Goal: Information Seeking & Learning: Get advice/opinions

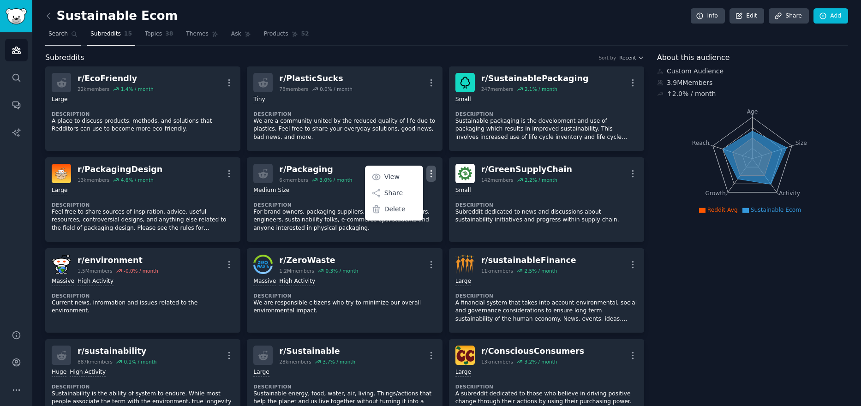
click at [57, 37] on span "Search" at bounding box center [57, 34] width 19 height 8
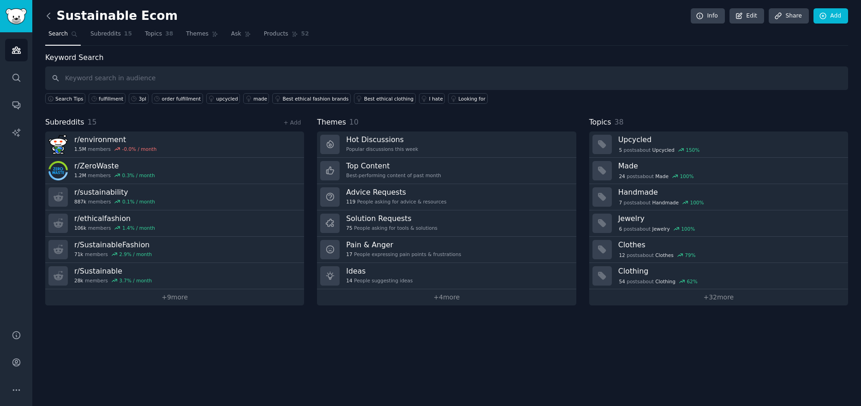
click at [52, 19] on icon at bounding box center [49, 16] width 10 height 10
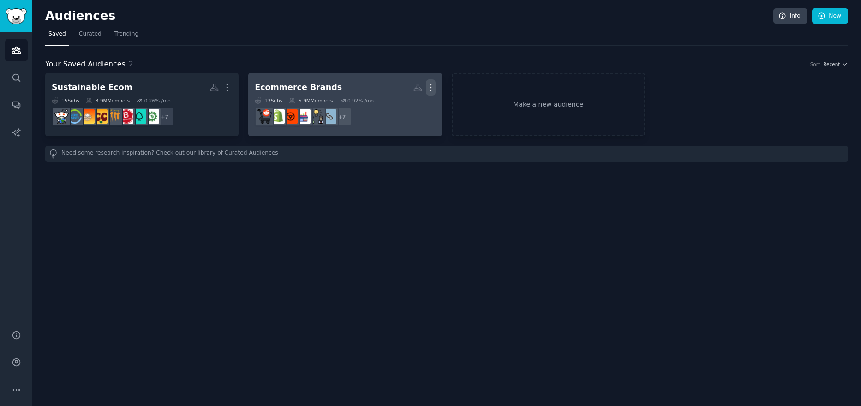
click at [431, 86] on icon "button" at bounding box center [431, 88] width 10 height 10
click at [324, 85] on div "Ecommerce Brands" at bounding box center [298, 88] width 87 height 12
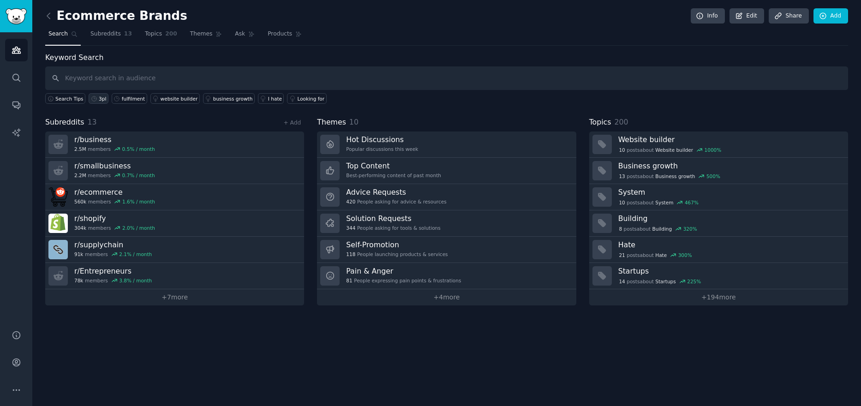
click at [99, 96] on div "3pl" at bounding box center [102, 99] width 7 height 6
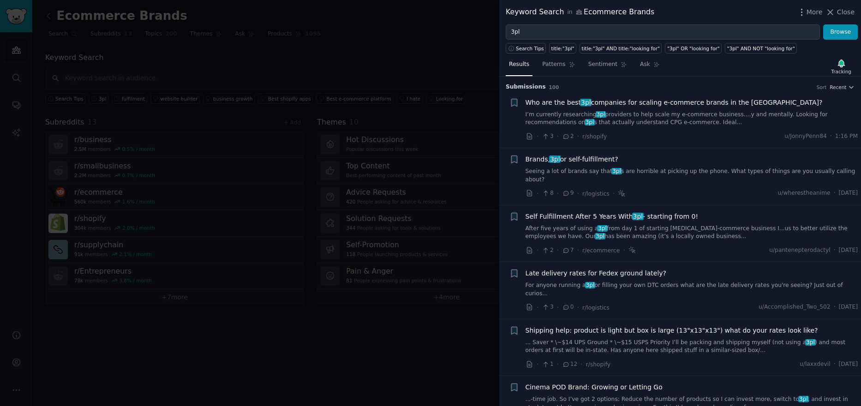
click at [637, 104] on span "Who are the best 3pl companies for scaling e-commerce brands in the [GEOGRAPHIC…" at bounding box center [674, 103] width 297 height 10
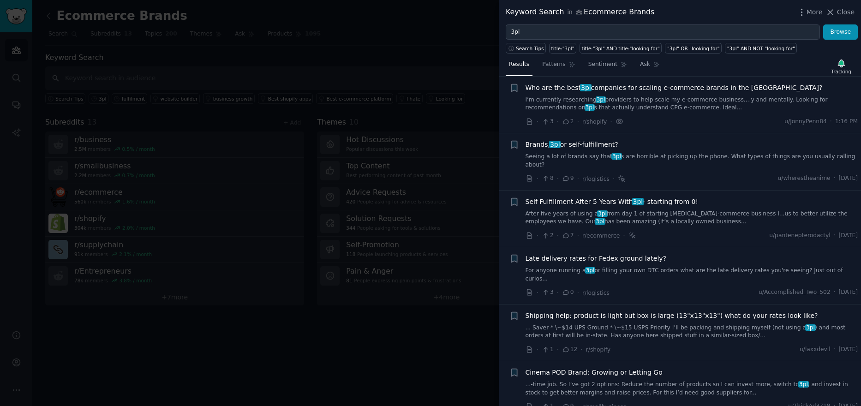
click at [625, 88] on span "Who are the best 3pl companies for scaling e-commerce brands in the [GEOGRAPHIC…" at bounding box center [674, 88] width 297 height 10
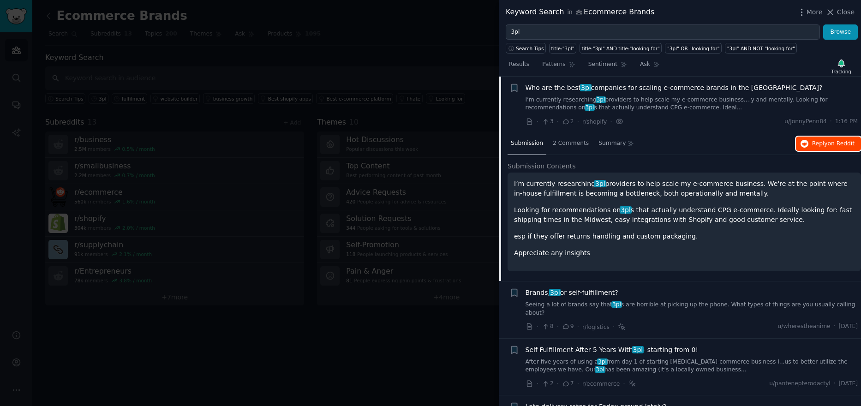
click at [826, 142] on span "Reply on Reddit" at bounding box center [833, 144] width 42 height 8
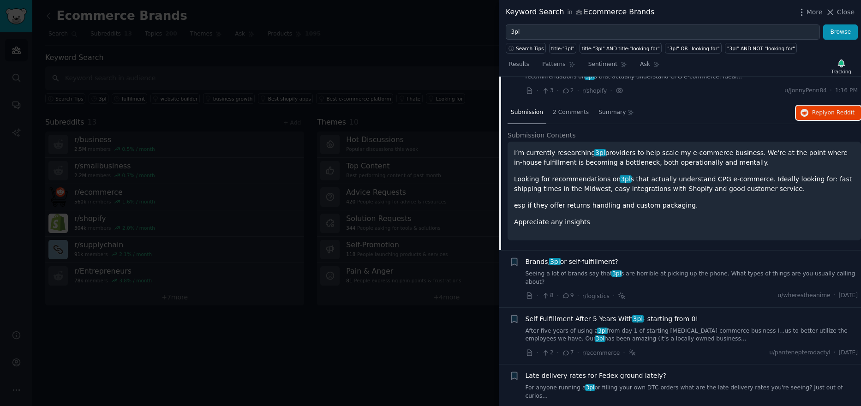
scroll to position [61, 0]
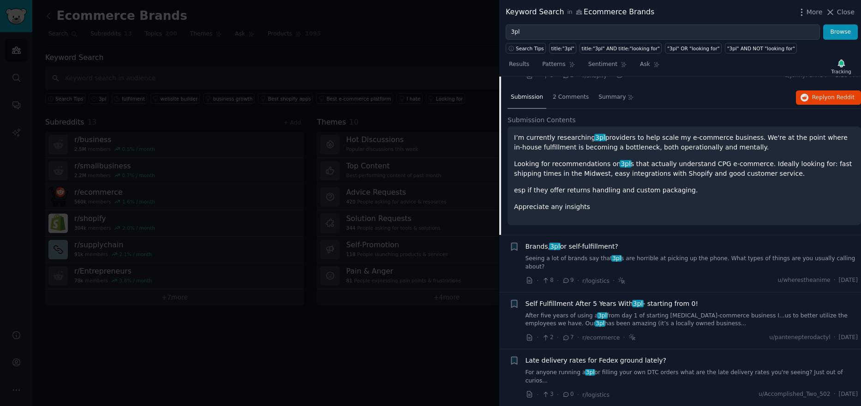
click at [676, 246] on div "Brands, 3pl or self-fulfillment?" at bounding box center [692, 247] width 333 height 10
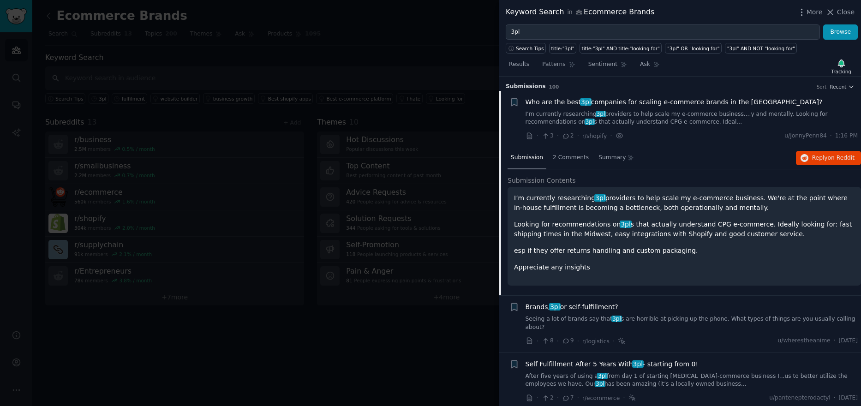
scroll to position [0, 0]
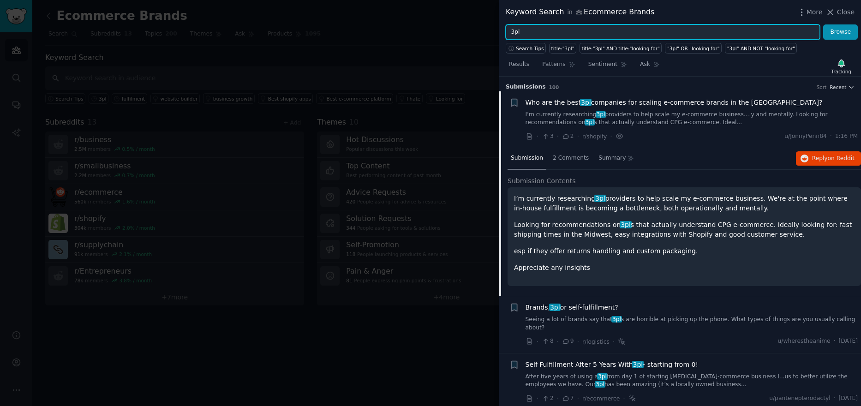
click at [799, 29] on input "3pl" at bounding box center [663, 32] width 314 height 16
click at [798, 29] on input "3pl" at bounding box center [663, 32] width 314 height 16
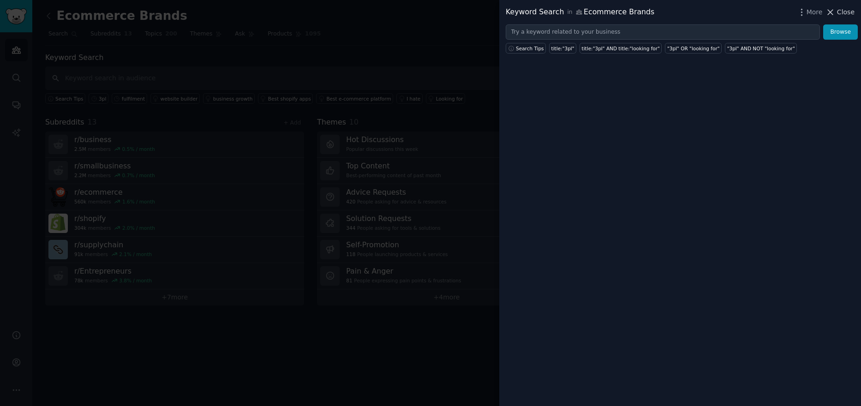
click at [842, 12] on span "Close" at bounding box center [846, 12] width 18 height 10
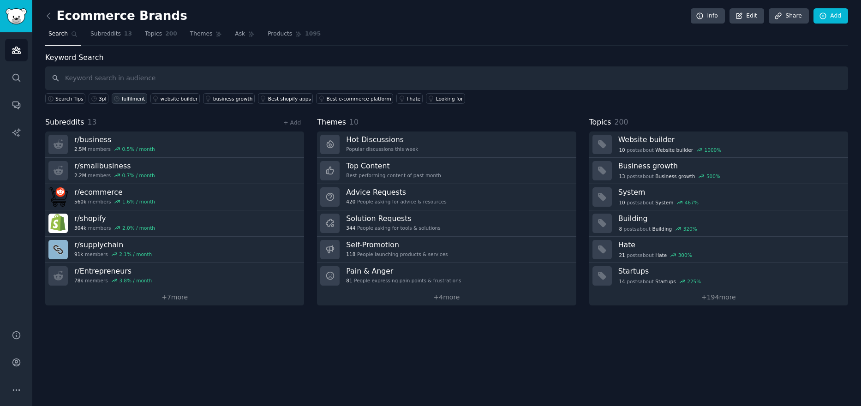
click at [122, 101] on div "fulfilment" at bounding box center [133, 99] width 23 height 6
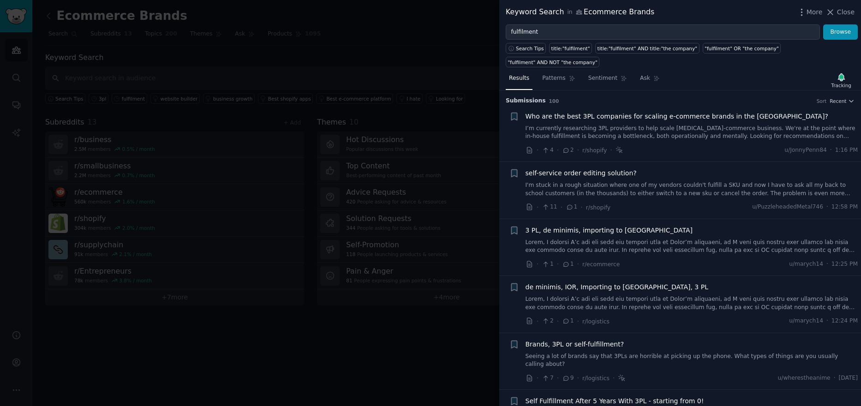
click at [703, 181] on link "I'm stuck in a rough situation where one of my vendors couldn't fulfill a SKU a…" at bounding box center [692, 189] width 333 height 16
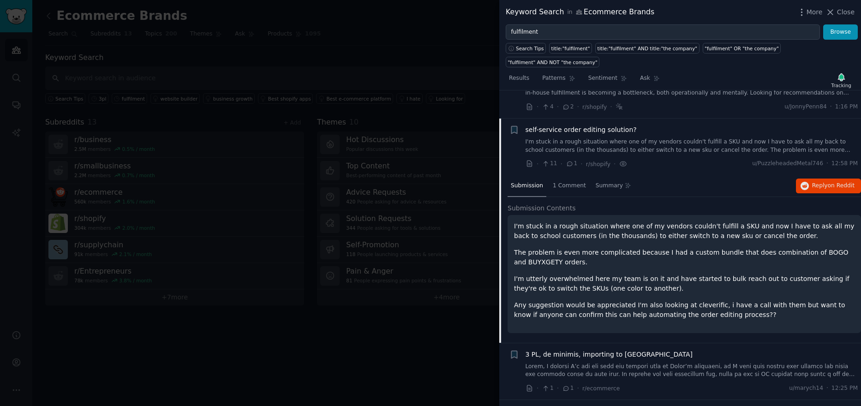
scroll to position [72, 0]
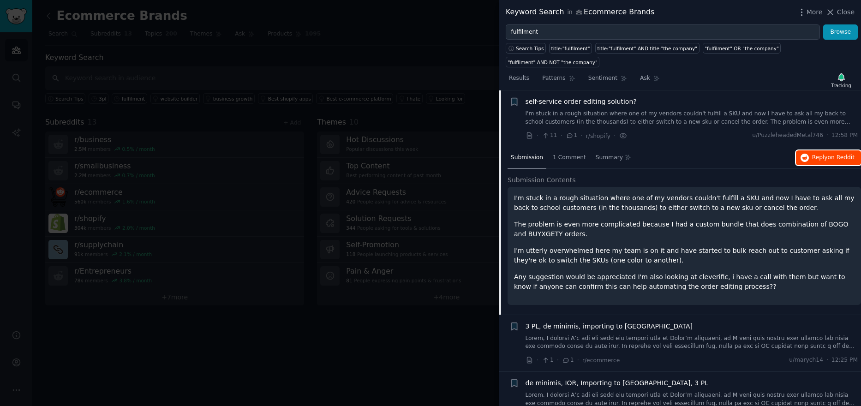
click at [828, 154] on span "on Reddit" at bounding box center [841, 157] width 27 height 6
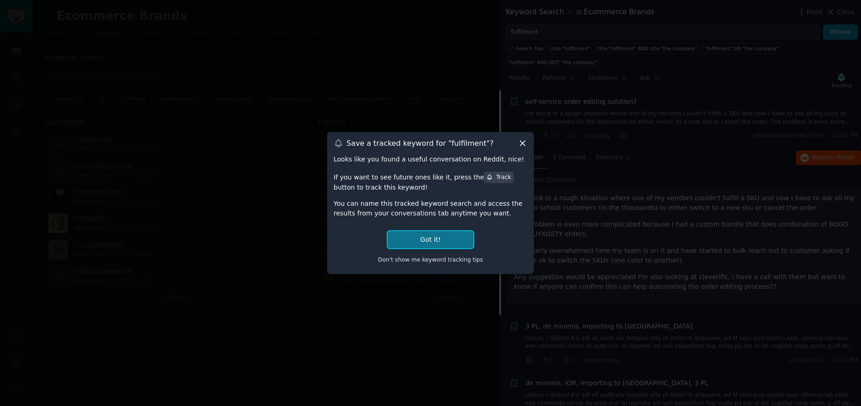
click at [442, 237] on button "Got it!" at bounding box center [431, 239] width 86 height 17
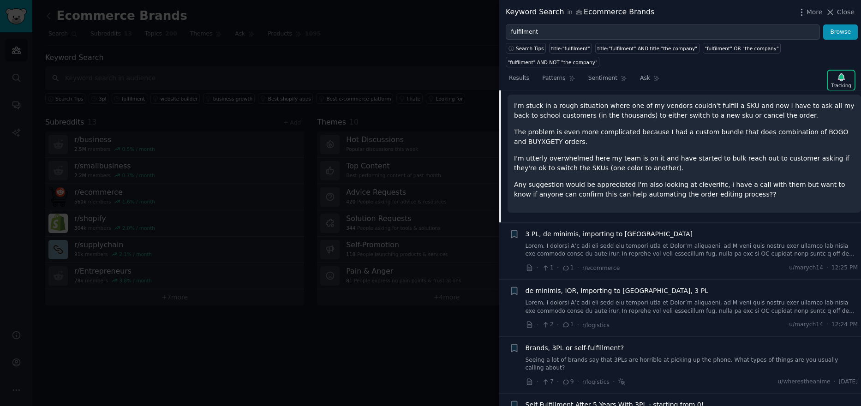
scroll to position [210, 0]
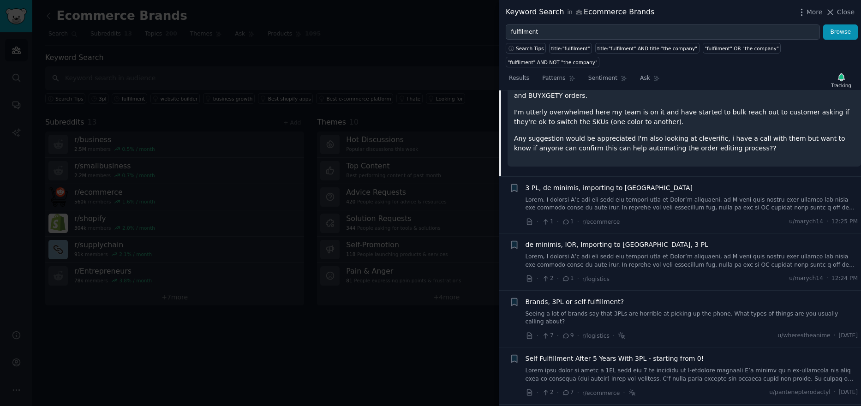
click at [676, 310] on link "Seeing a lot of brands say that 3PLs are horrible at picking up the phone. What…" at bounding box center [692, 318] width 333 height 16
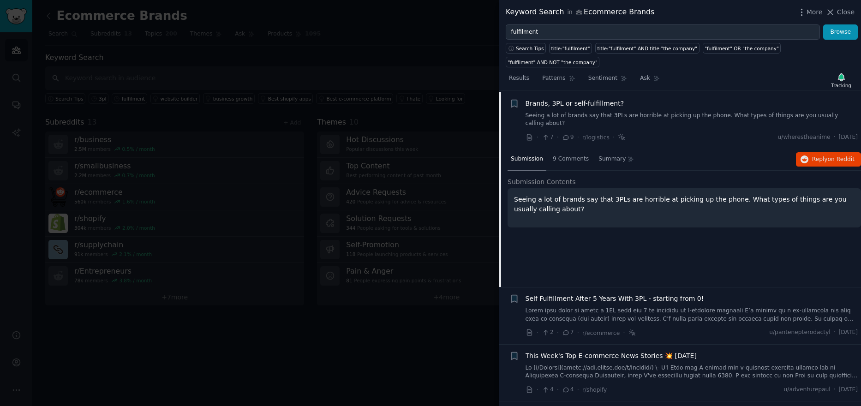
scroll to position [243, 0]
click at [822, 154] on span "Reply on Reddit" at bounding box center [833, 158] width 42 height 8
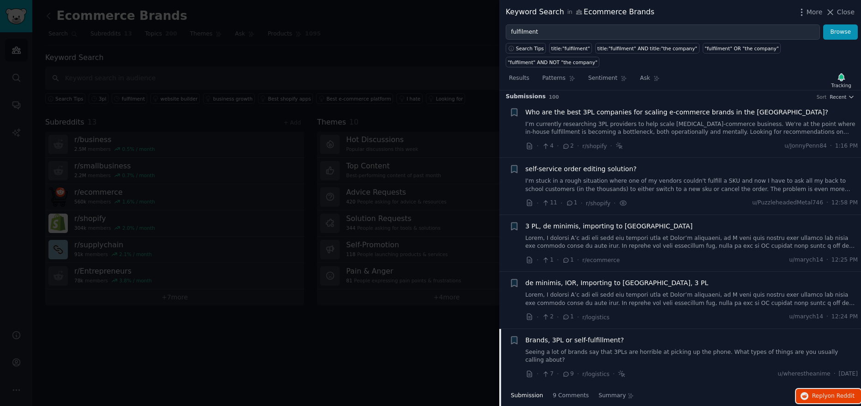
scroll to position [0, 0]
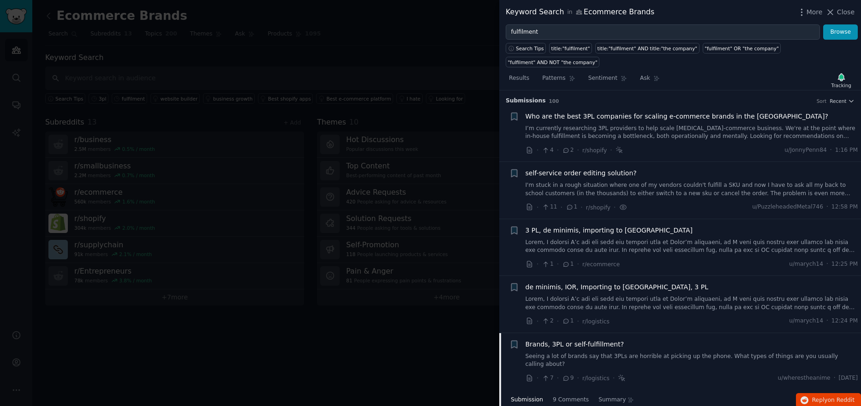
click at [649, 112] on span "Who are the best 3PL companies for scaling e-commerce brands in the [GEOGRAPHIC…" at bounding box center [677, 117] width 303 height 10
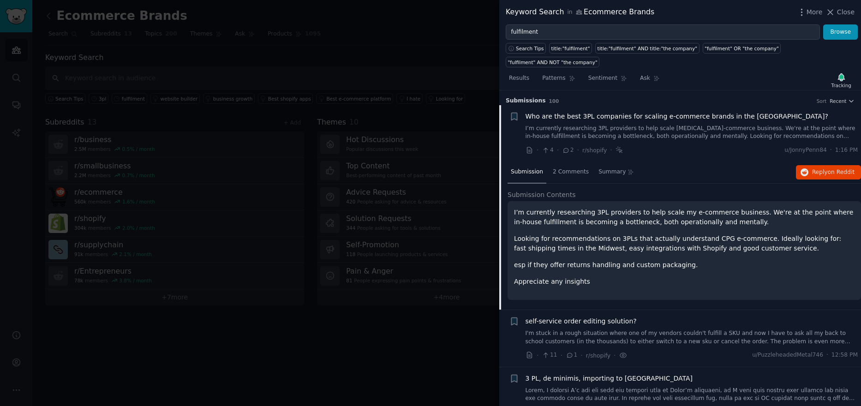
scroll to position [15, 0]
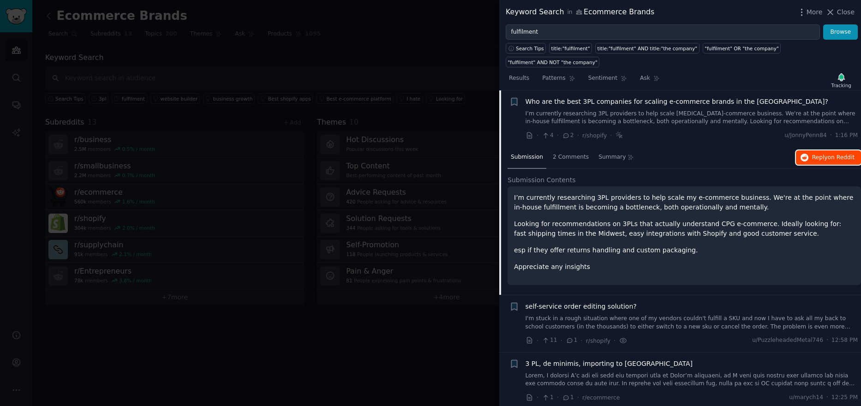
click at [817, 154] on span "Reply on Reddit" at bounding box center [833, 158] width 42 height 8
click at [842, 13] on span "Close" at bounding box center [846, 12] width 18 height 10
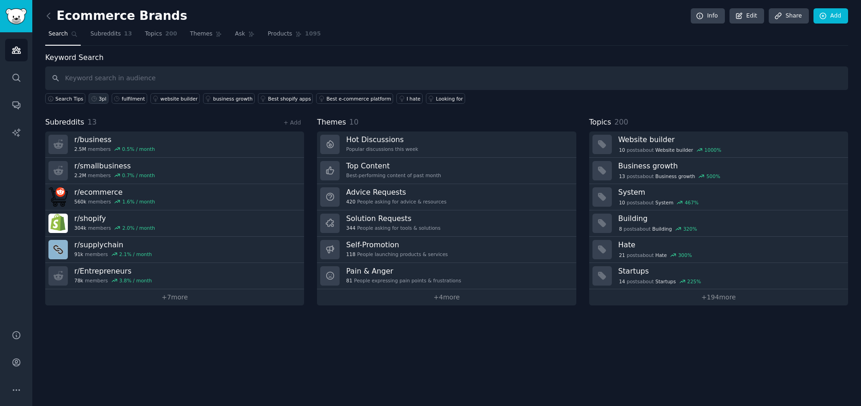
click at [93, 96] on icon at bounding box center [94, 99] width 6 height 6
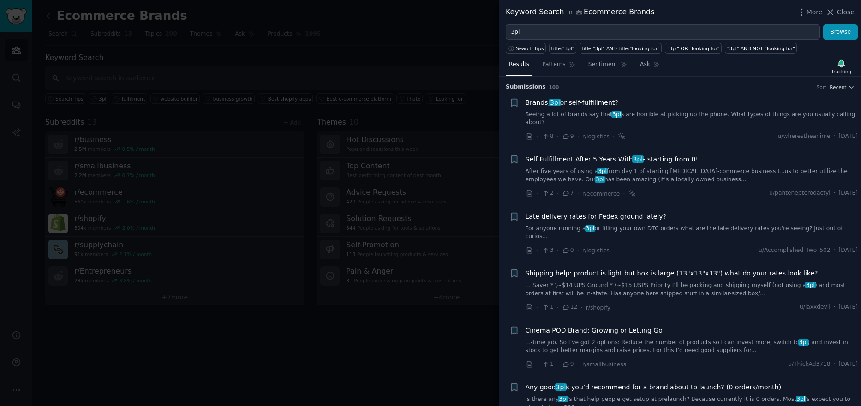
click at [843, 13] on span "Close" at bounding box center [846, 12] width 18 height 10
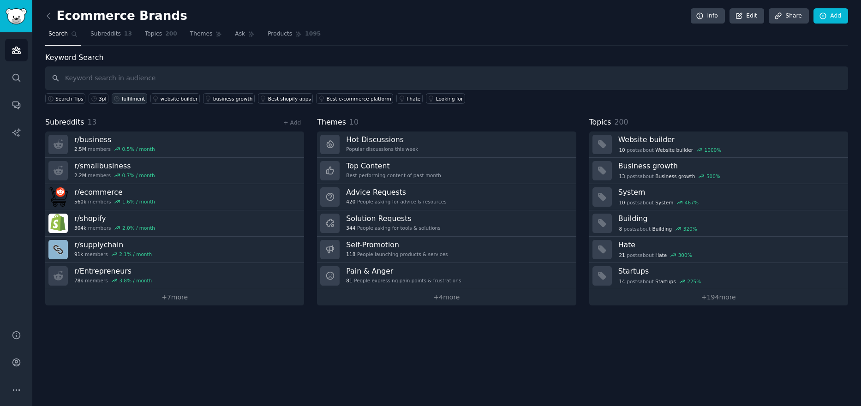
click at [122, 98] on div "fulfilment" at bounding box center [133, 99] width 23 height 6
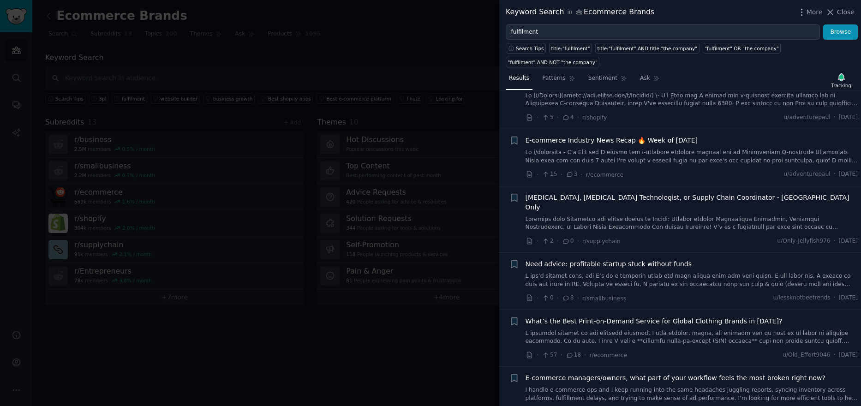
scroll to position [277, 0]
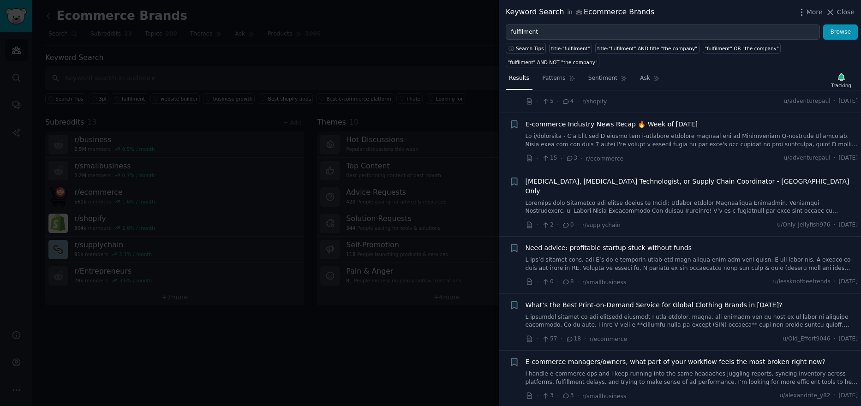
click at [667, 300] on span "What’s the Best Print-on-Demand Service for Global Clothing Brands in [DATE]?" at bounding box center [654, 305] width 257 height 10
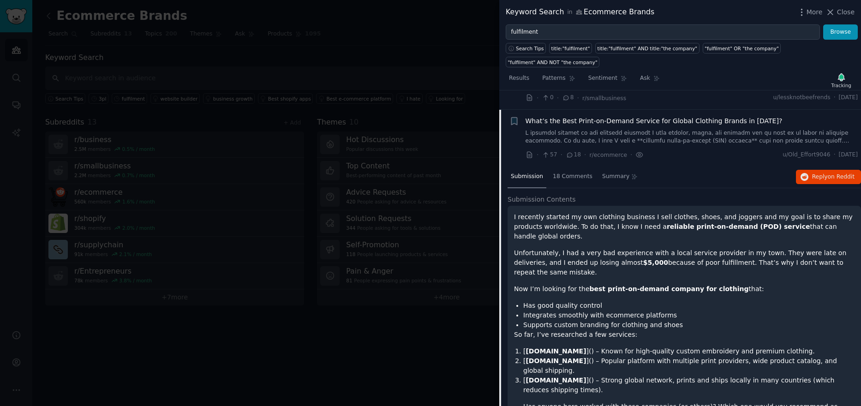
scroll to position [463, 0]
click at [823, 172] on span "Reply on Reddit" at bounding box center [833, 176] width 42 height 8
